Goal: Information Seeking & Learning: Learn about a topic

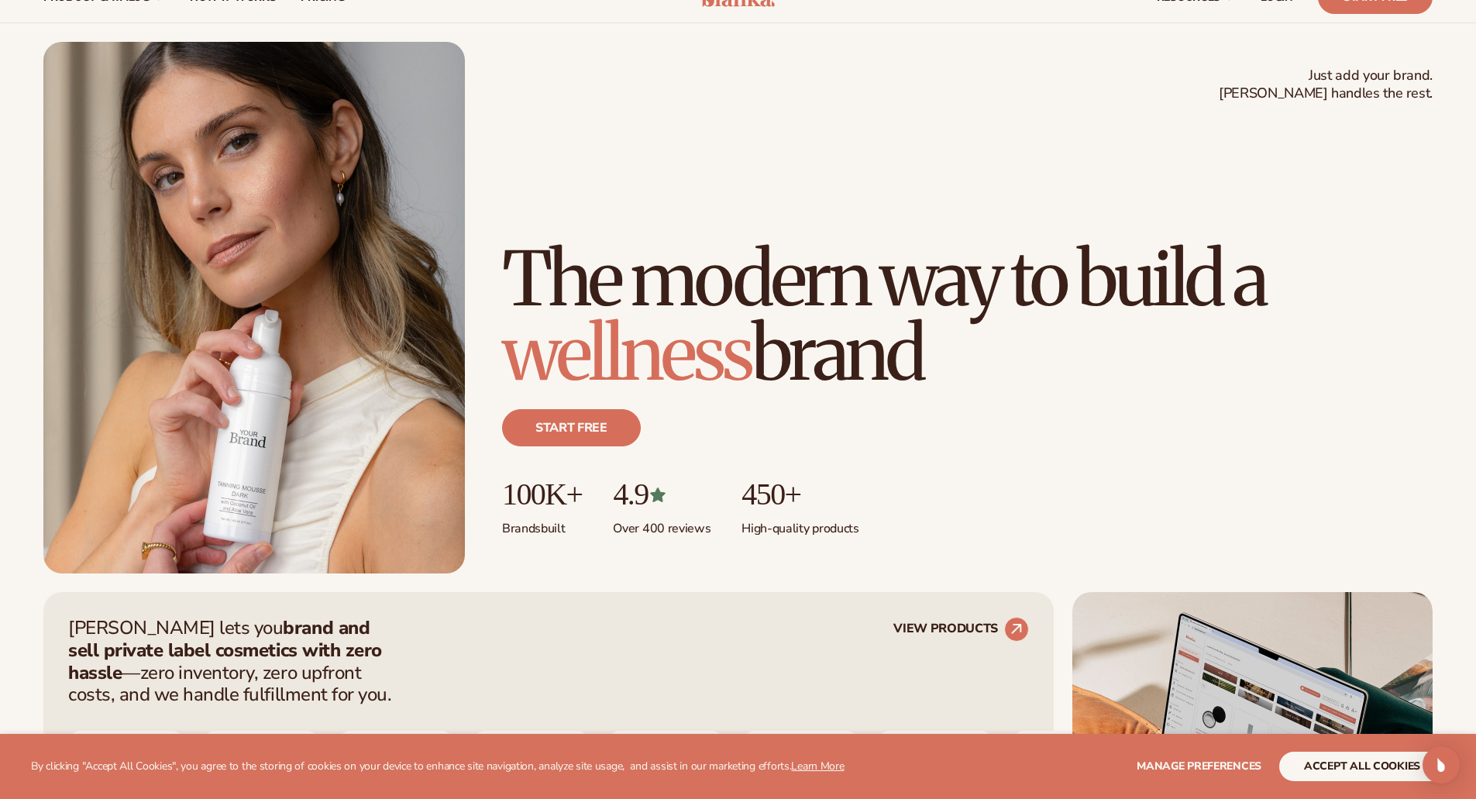
scroll to position [103, 0]
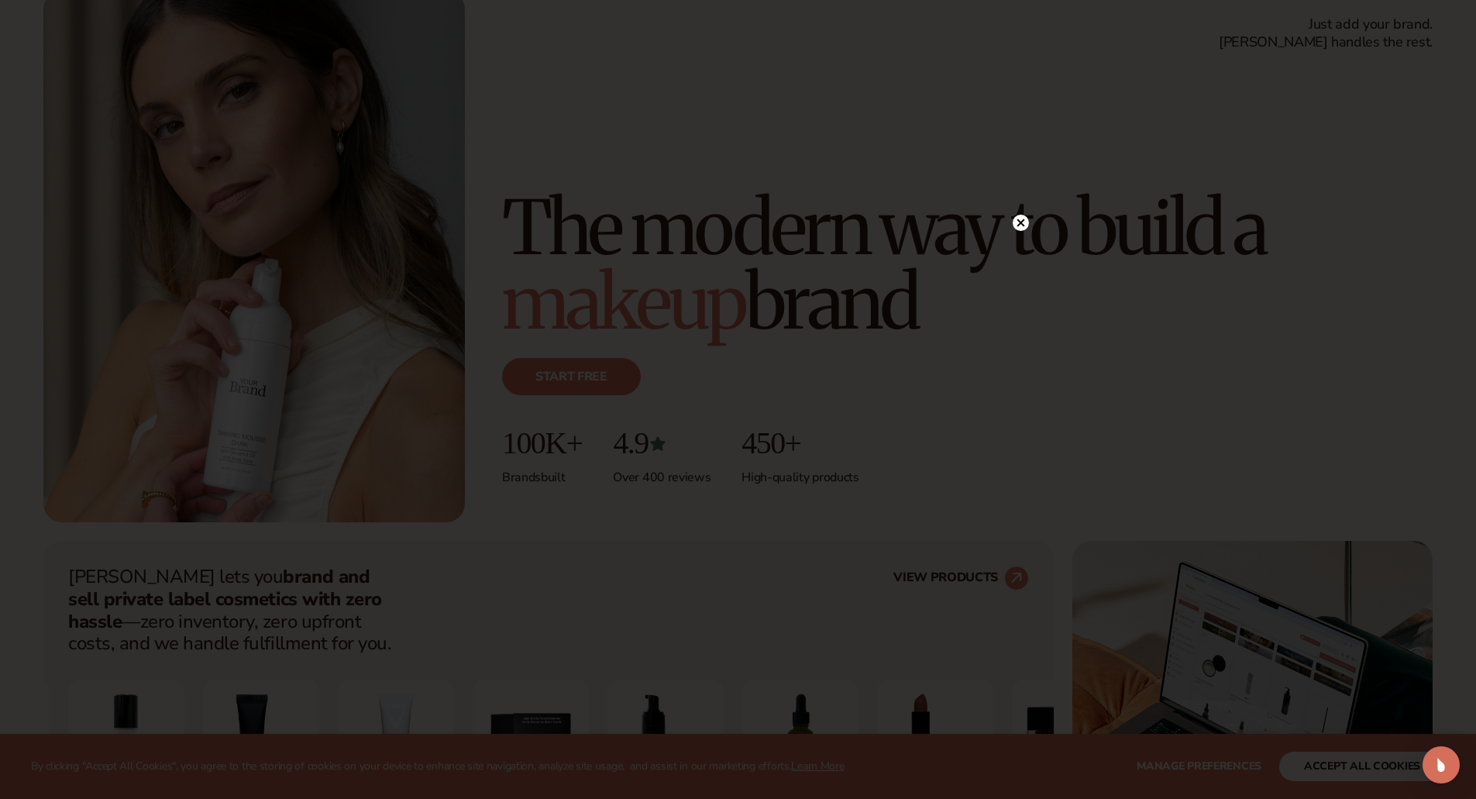
click at [1025, 223] on circle at bounding box center [1021, 223] width 16 height 16
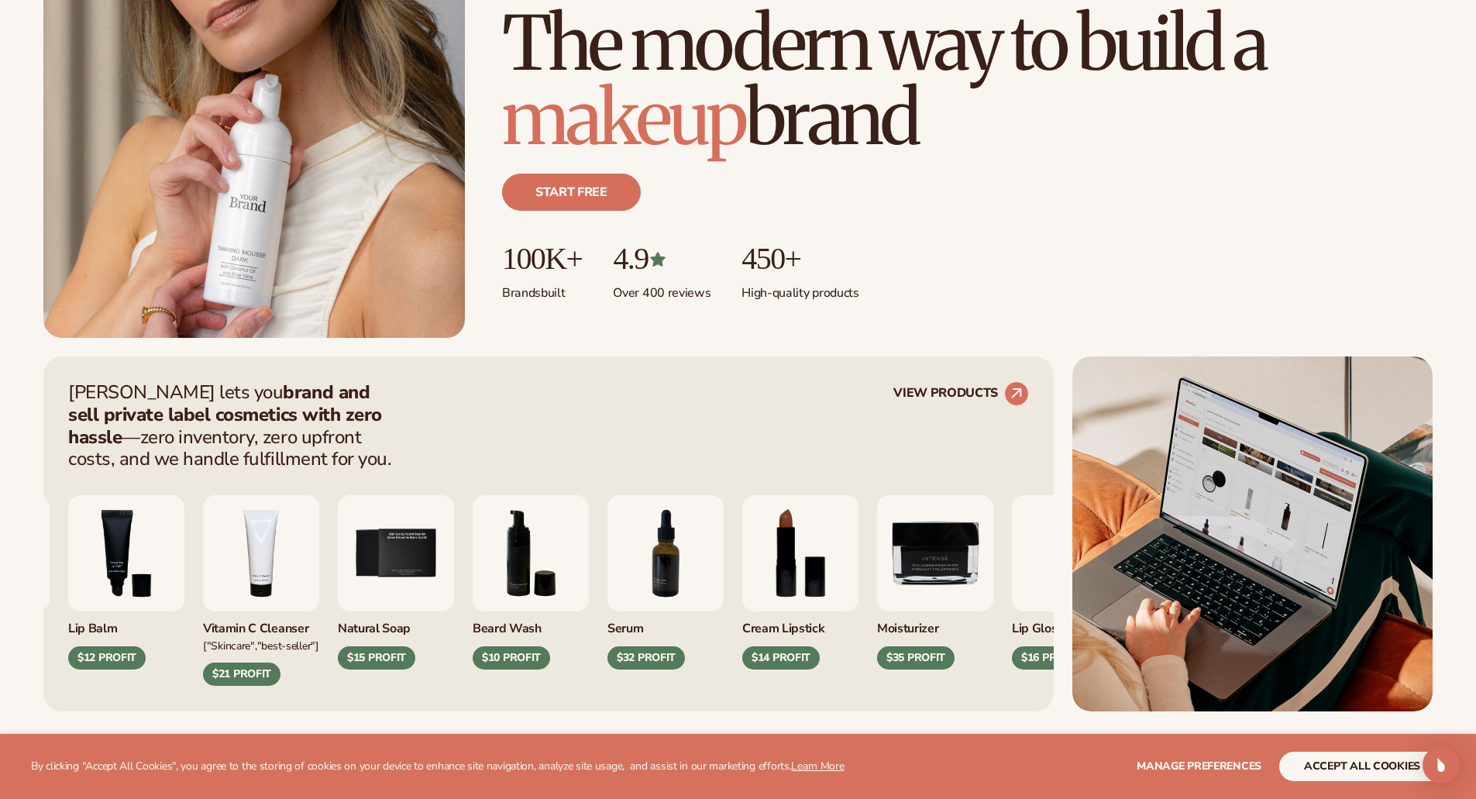
scroll to position [413, 0]
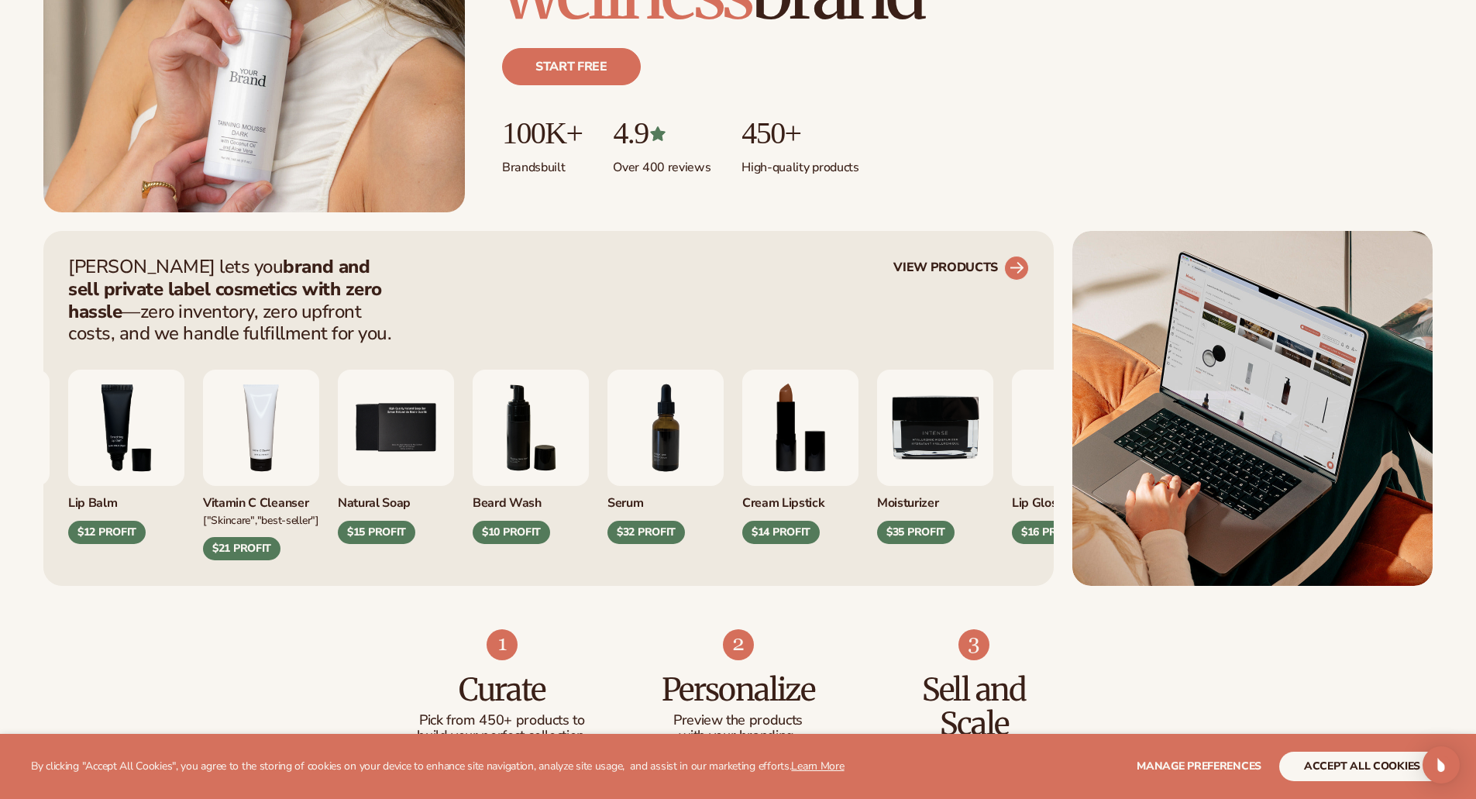
click at [1018, 260] on circle at bounding box center [1017, 268] width 34 height 34
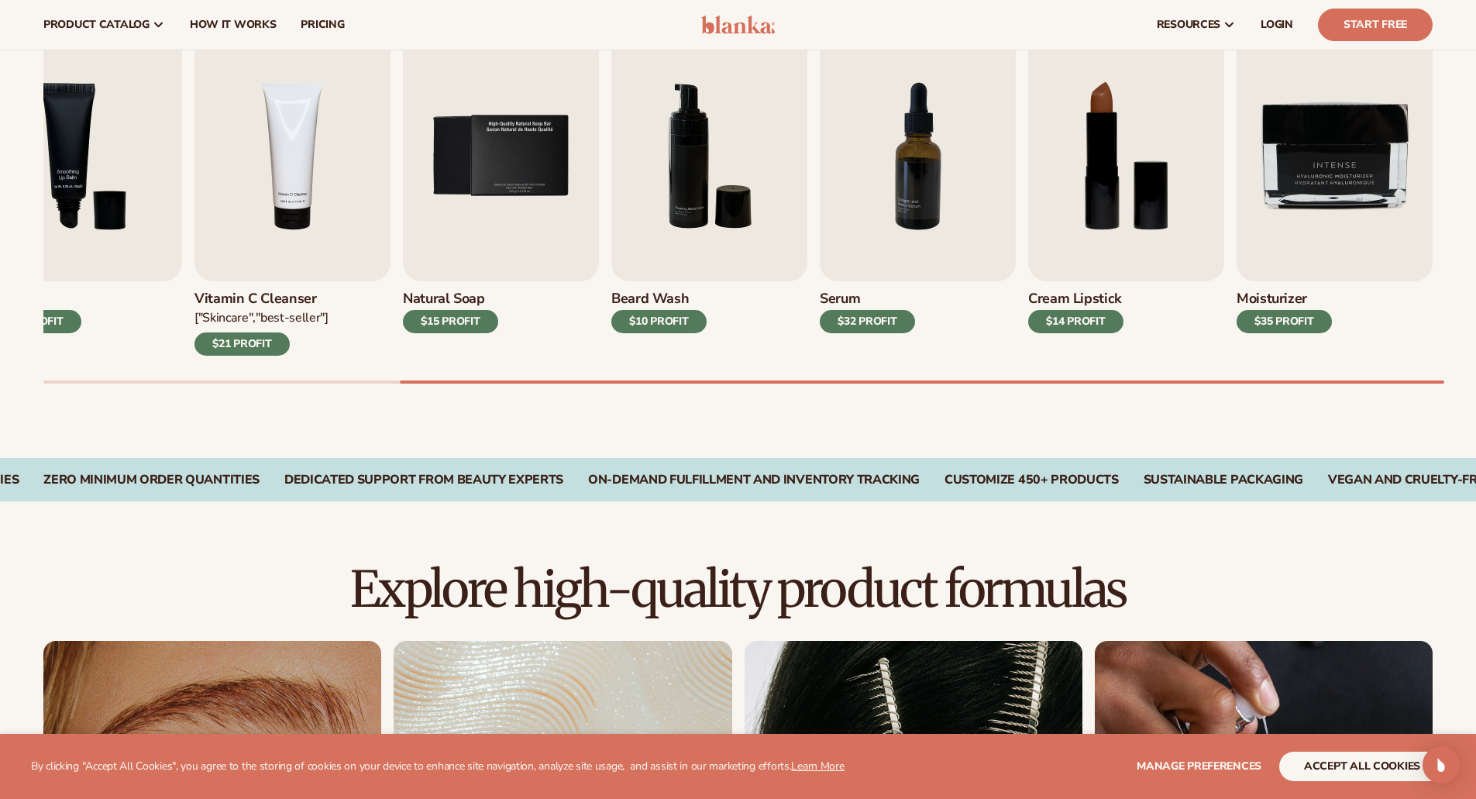
scroll to position [465, 0]
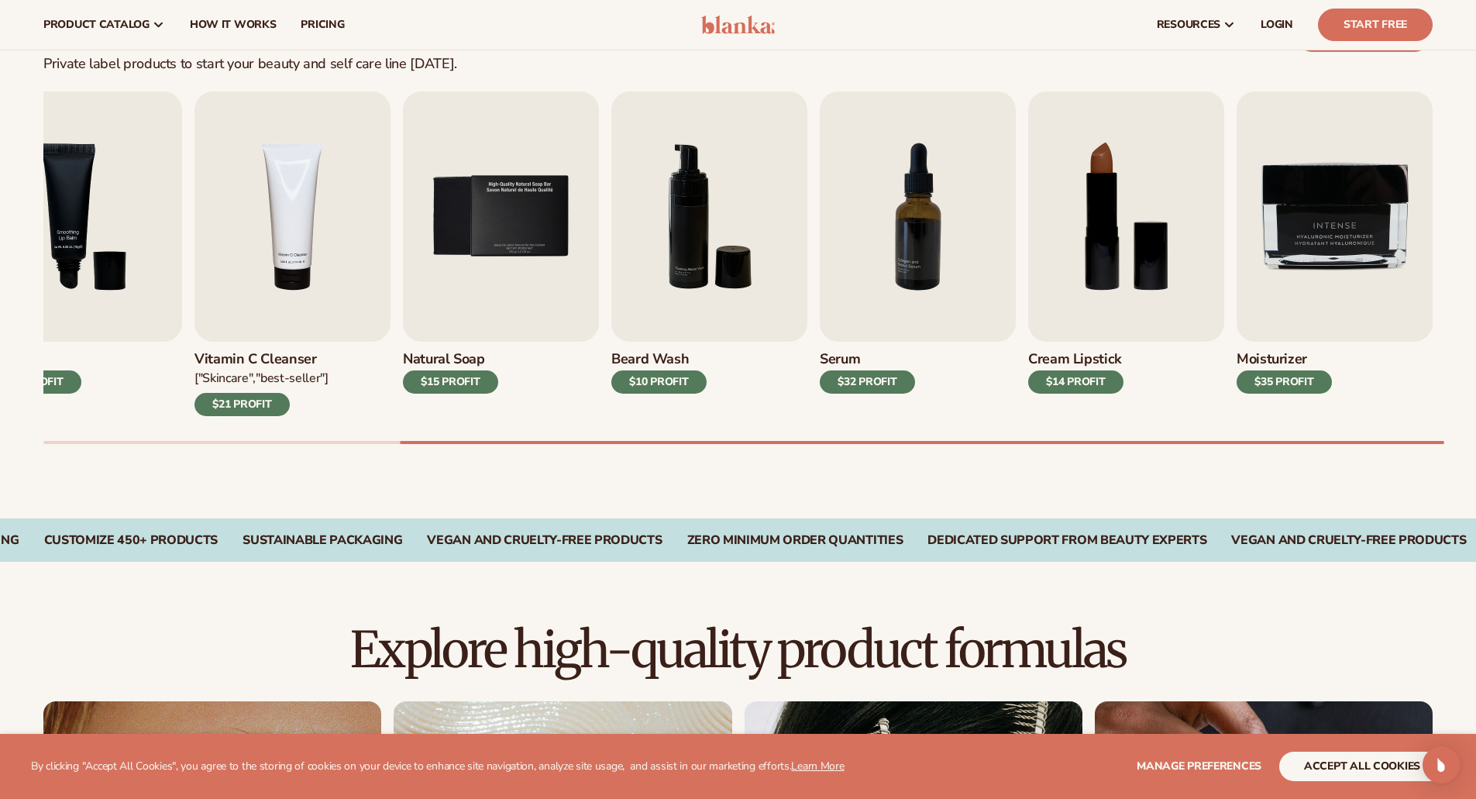
click at [1074, 383] on div "$14 PROFIT" at bounding box center [1075, 381] width 95 height 23
click at [1097, 325] on img "8 / 9" at bounding box center [1126, 216] width 196 height 250
click at [1107, 249] on img "8 / 9" at bounding box center [1126, 216] width 196 height 250
click at [1163, 274] on img "8 / 9" at bounding box center [1126, 216] width 196 height 250
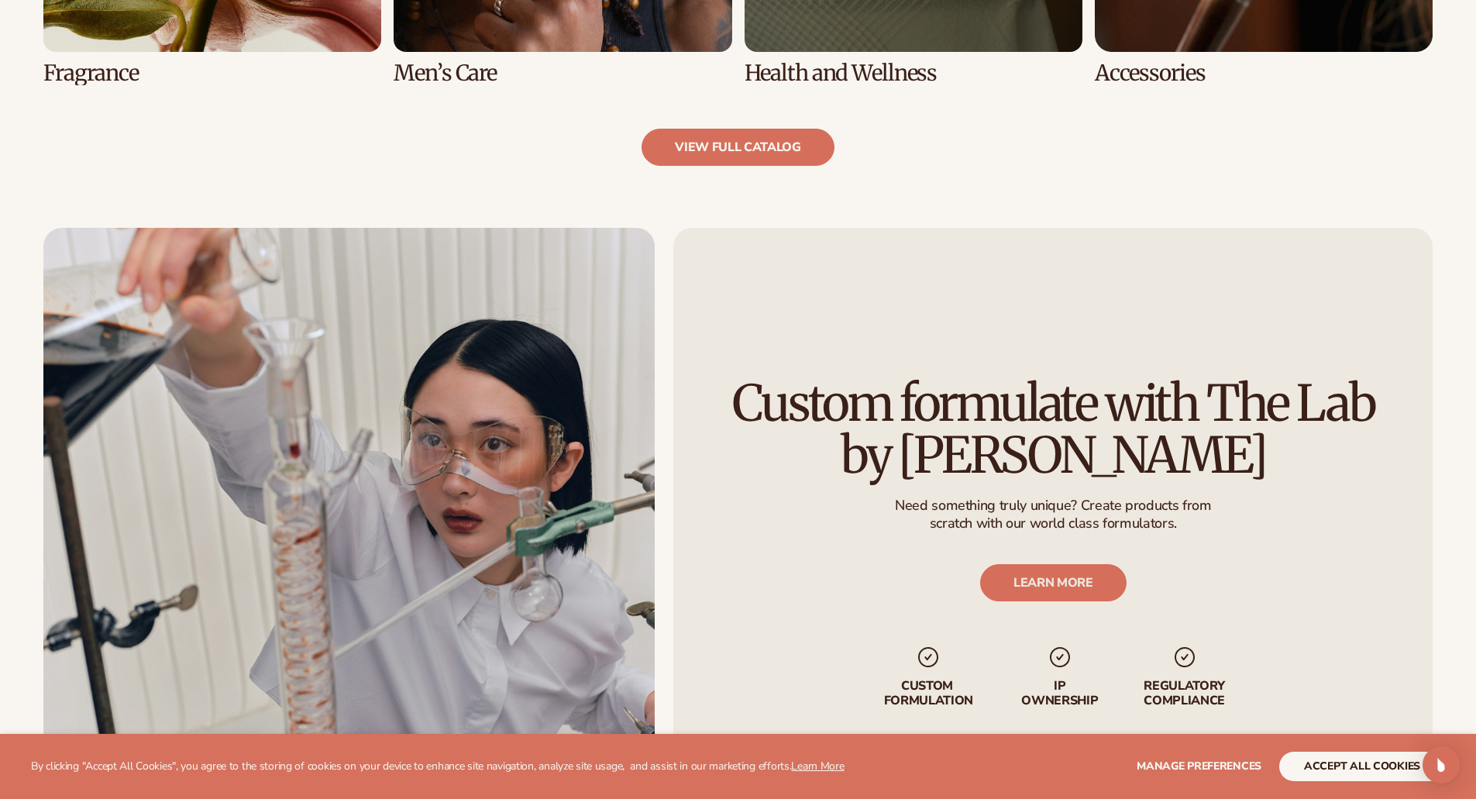
scroll to position [1912, 0]
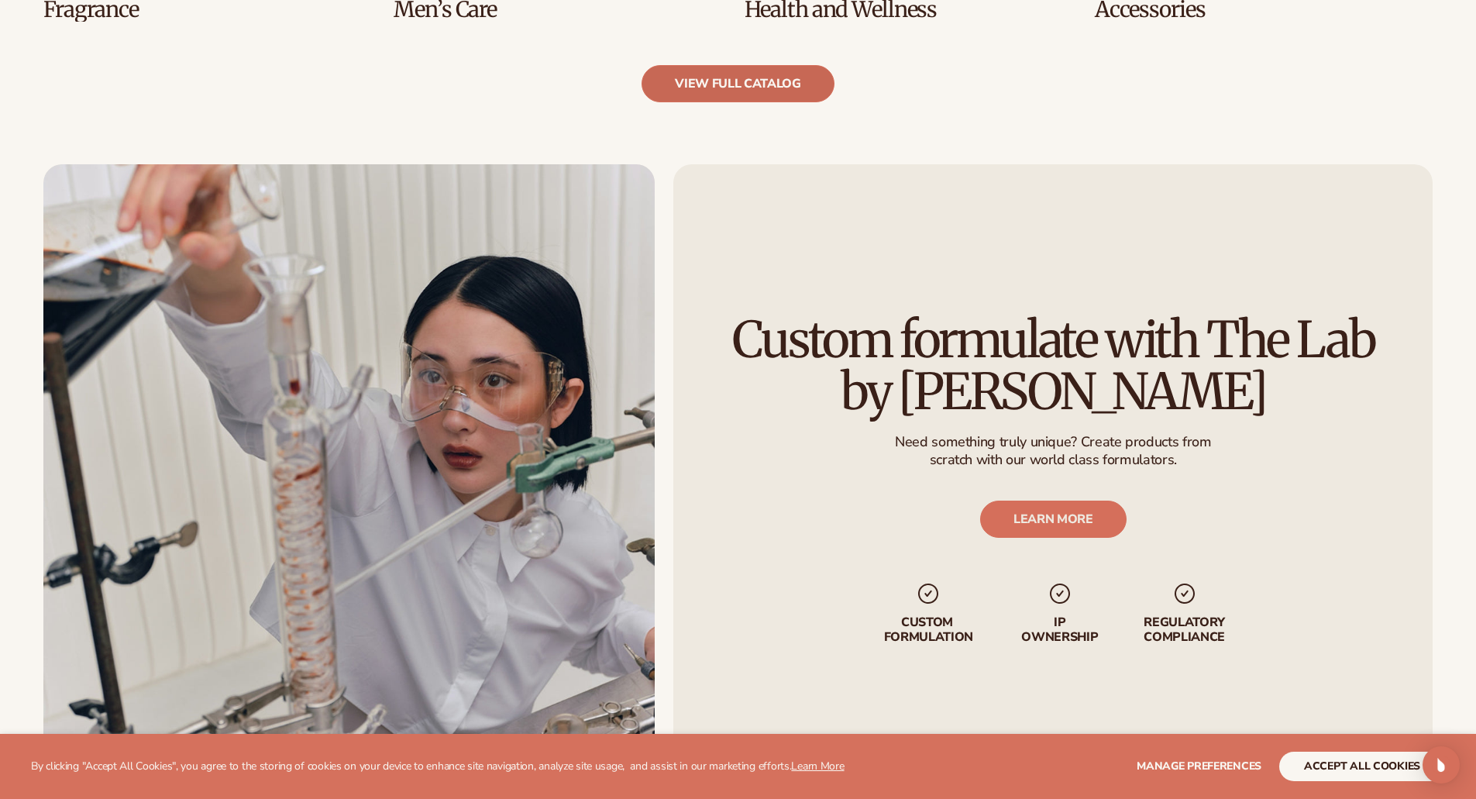
click at [705, 85] on link "view full catalog" at bounding box center [738, 83] width 193 height 37
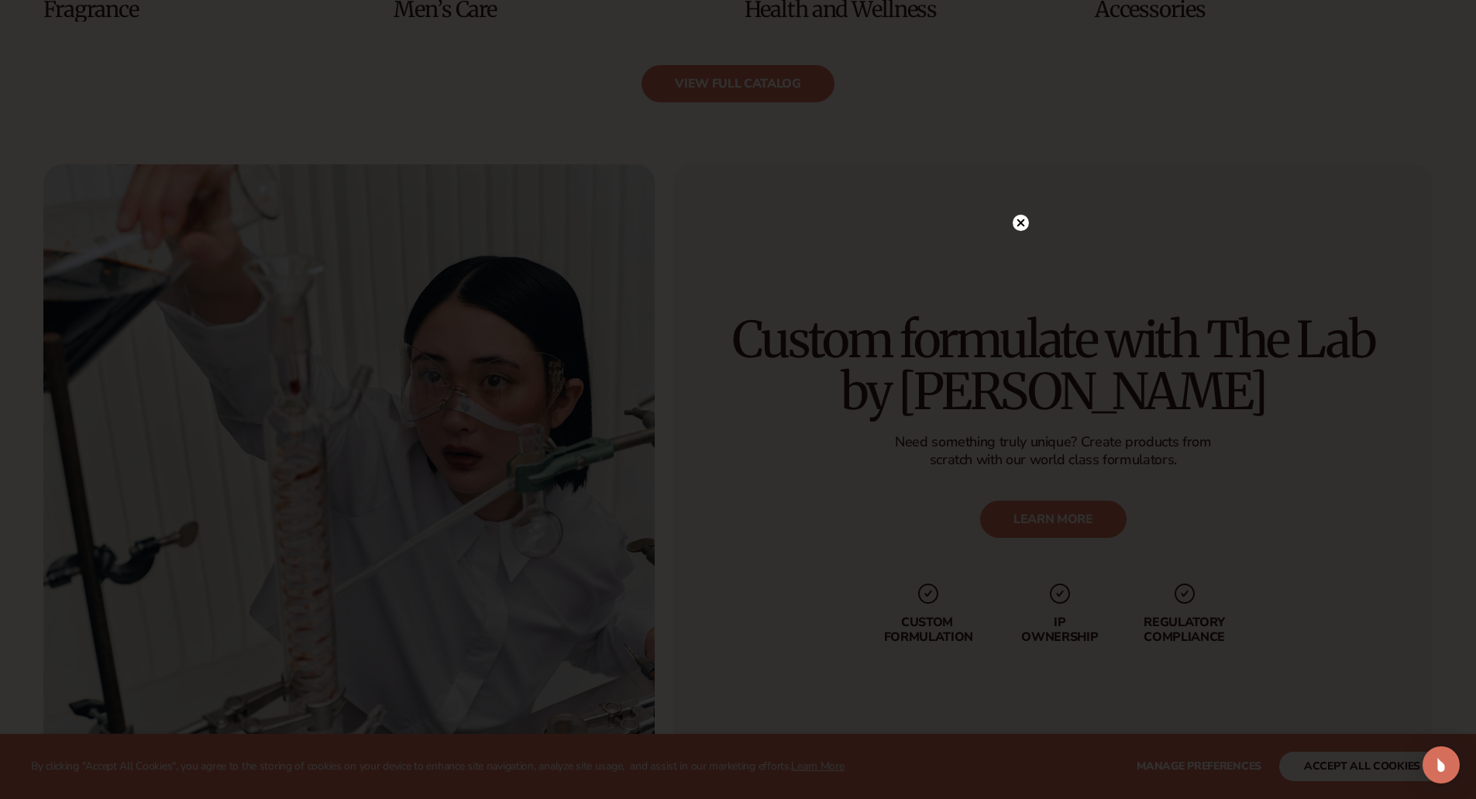
click at [1022, 217] on circle at bounding box center [1021, 223] width 16 height 16
